Goal: Information Seeking & Learning: Learn about a topic

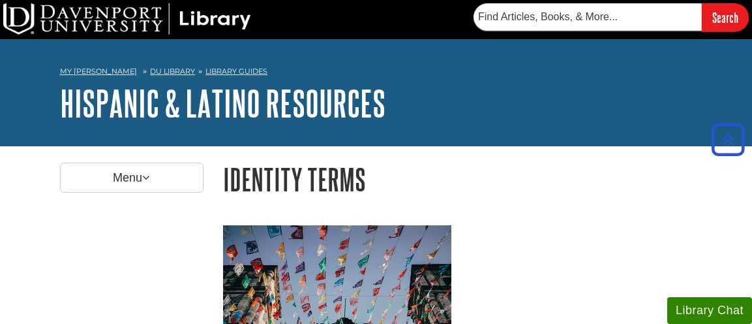
scroll to position [1790, 0]
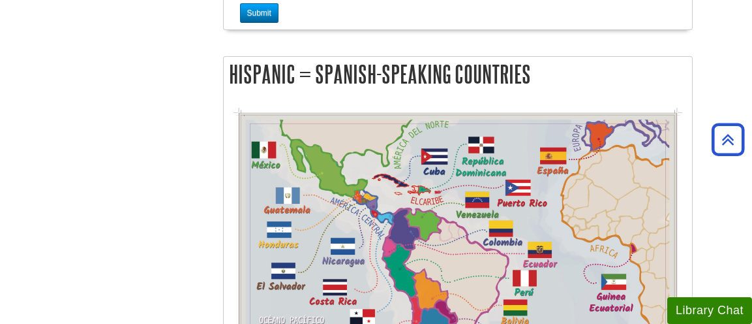
click at [710, 52] on body "This site uses cookies and records your IP address for usage statistics. Additi…" at bounding box center [376, 249] width 752 height 4079
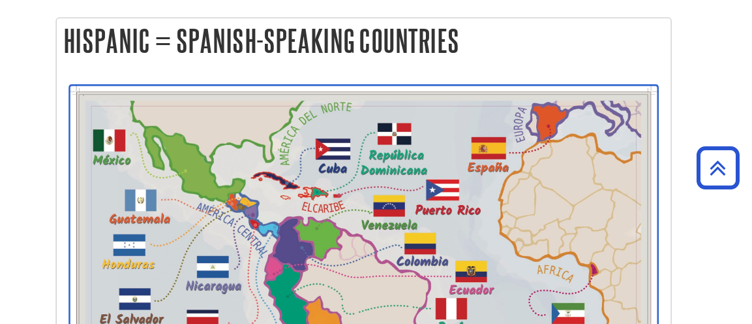
scroll to position [1822, 0]
